Goal: Transaction & Acquisition: Purchase product/service

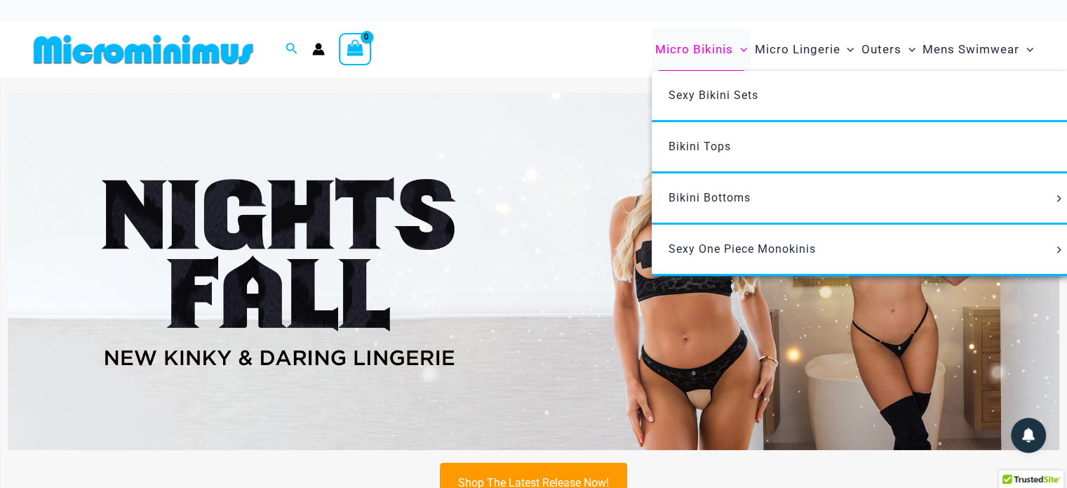
click at [714, 50] on span "Micro Bikinis" at bounding box center [694, 50] width 78 height 36
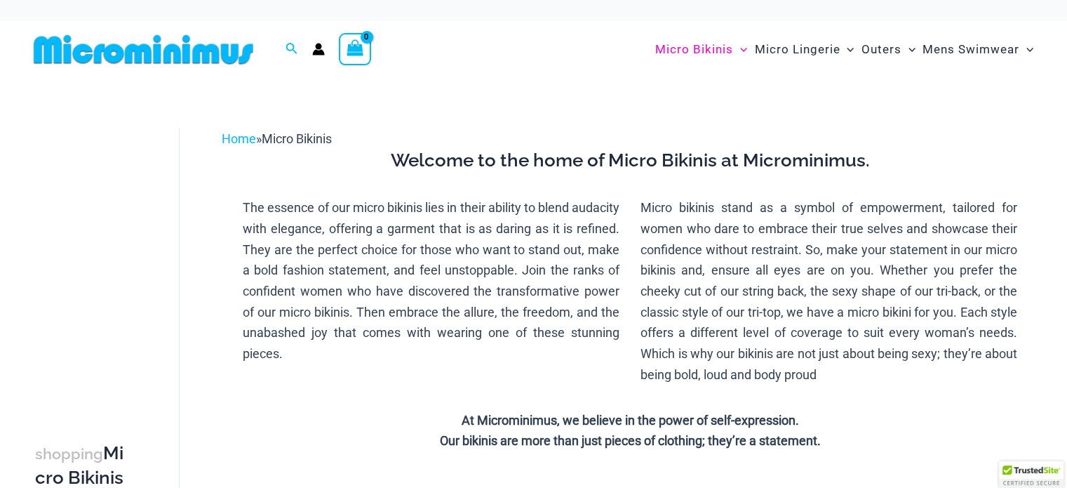
type input "**********"
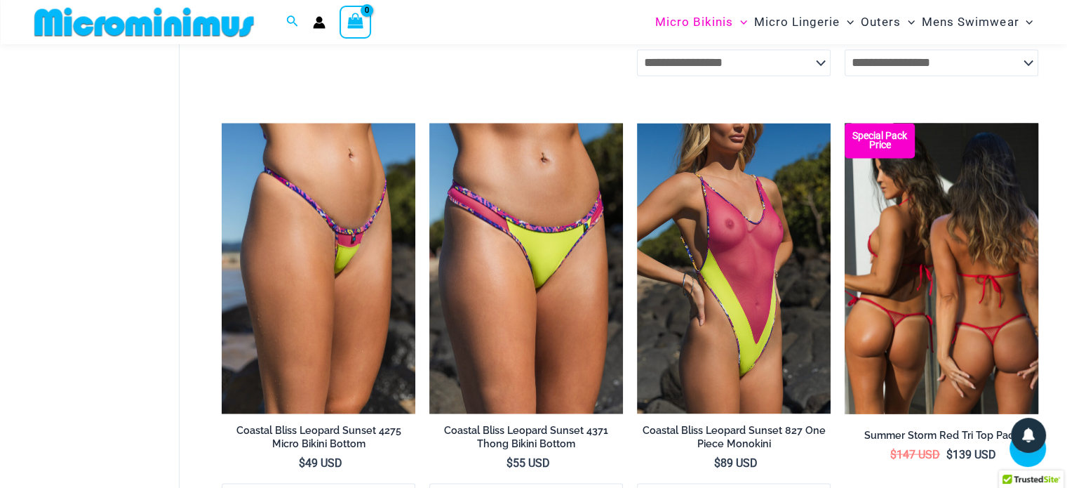
scroll to position [2481, 0]
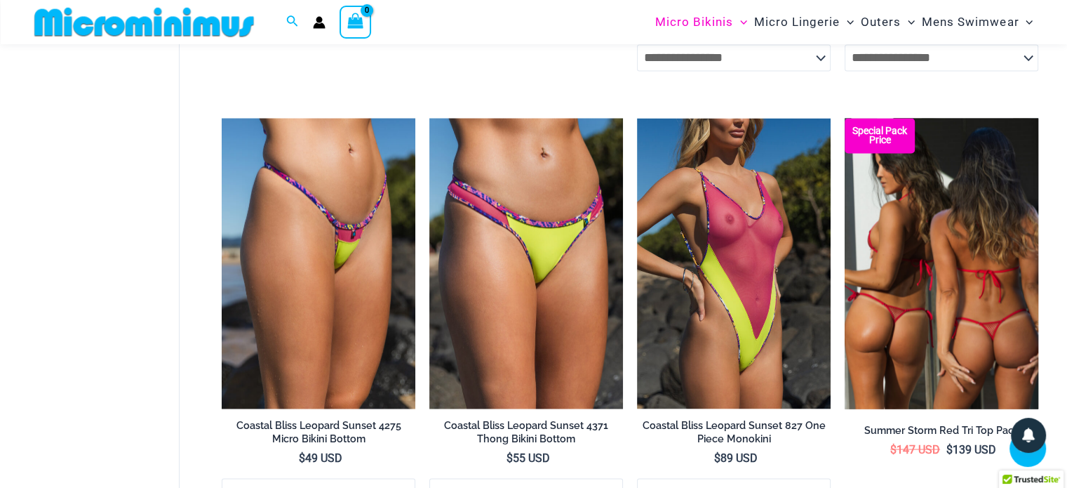
drag, startPoint x: 1073, startPoint y: 27, endPoint x: 1011, endPoint y: 305, distance: 284.8
